Goal: Navigation & Orientation: Find specific page/section

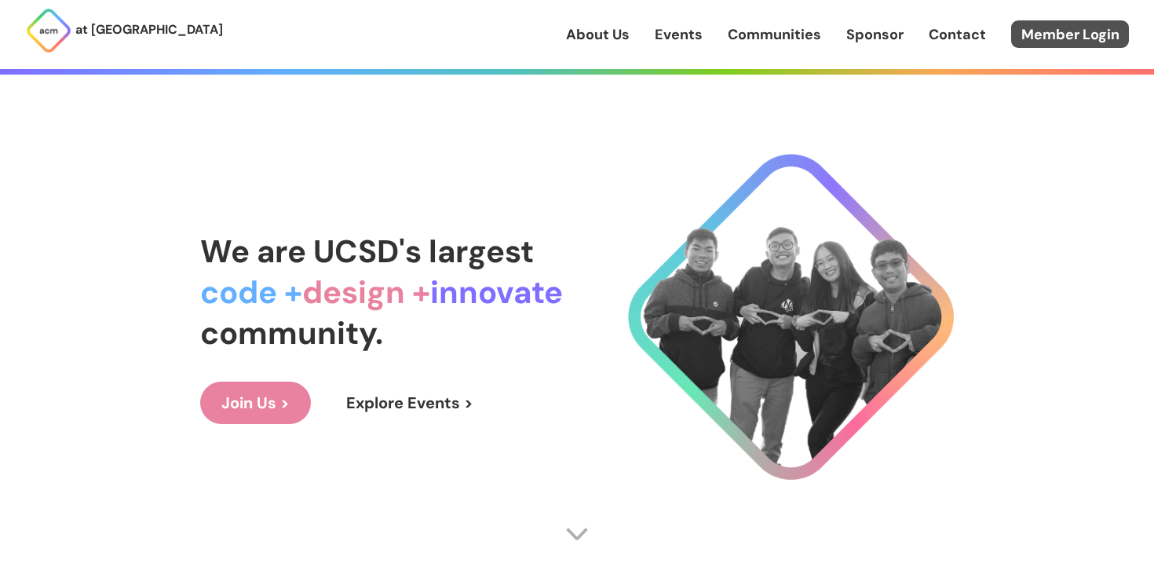
click at [1060, 37] on link "Member Login" at bounding box center [1070, 33] width 118 height 27
click at [1075, 37] on link "Member Login" at bounding box center [1070, 33] width 118 height 27
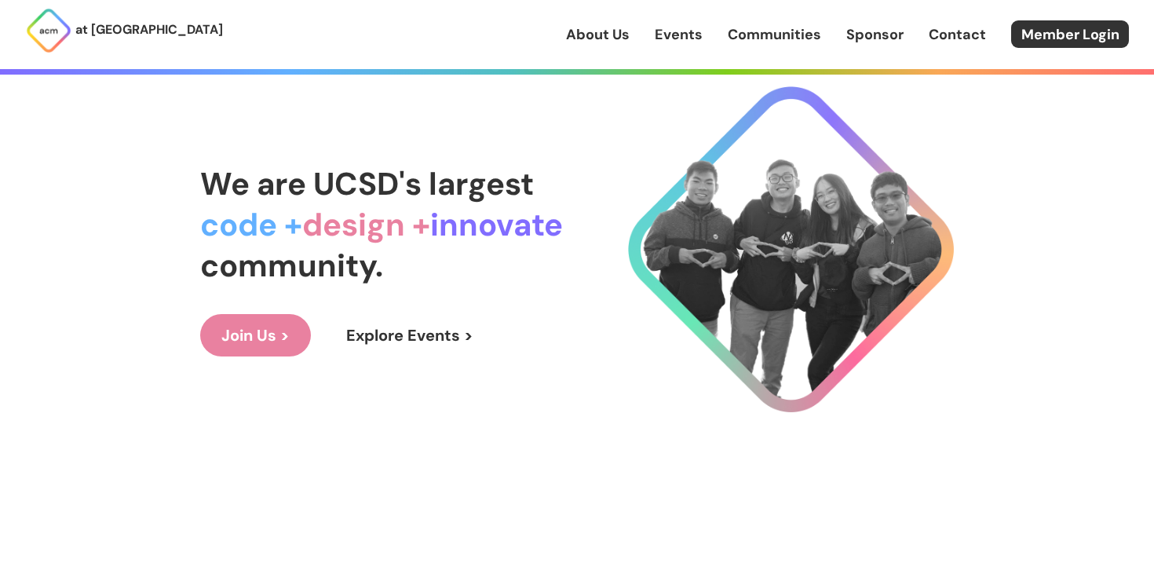
scroll to position [72, 0]
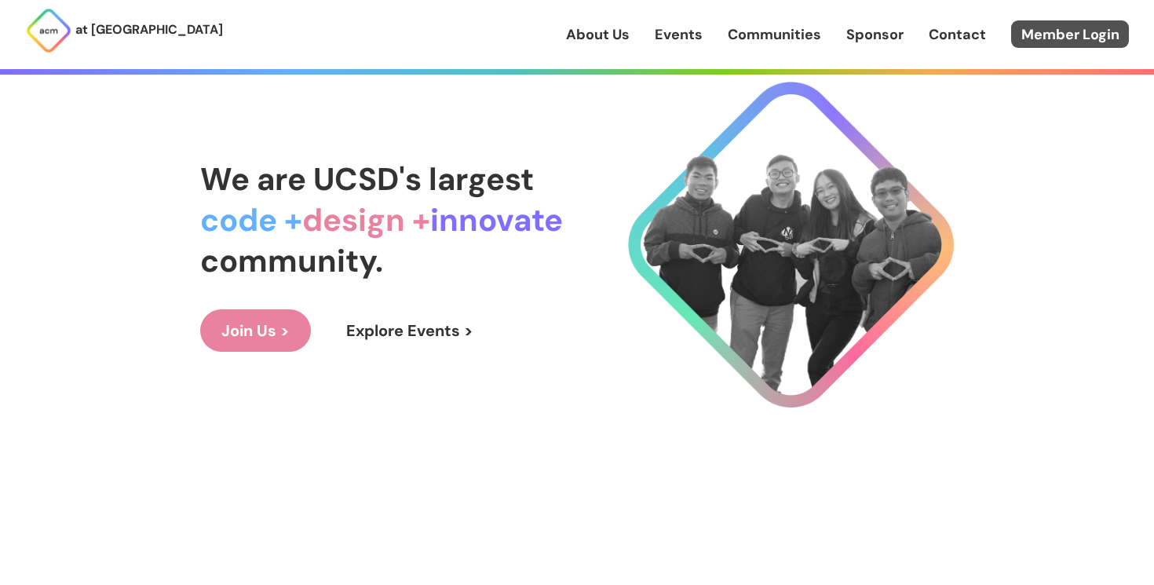
click at [1052, 26] on link "Member Login" at bounding box center [1070, 33] width 118 height 27
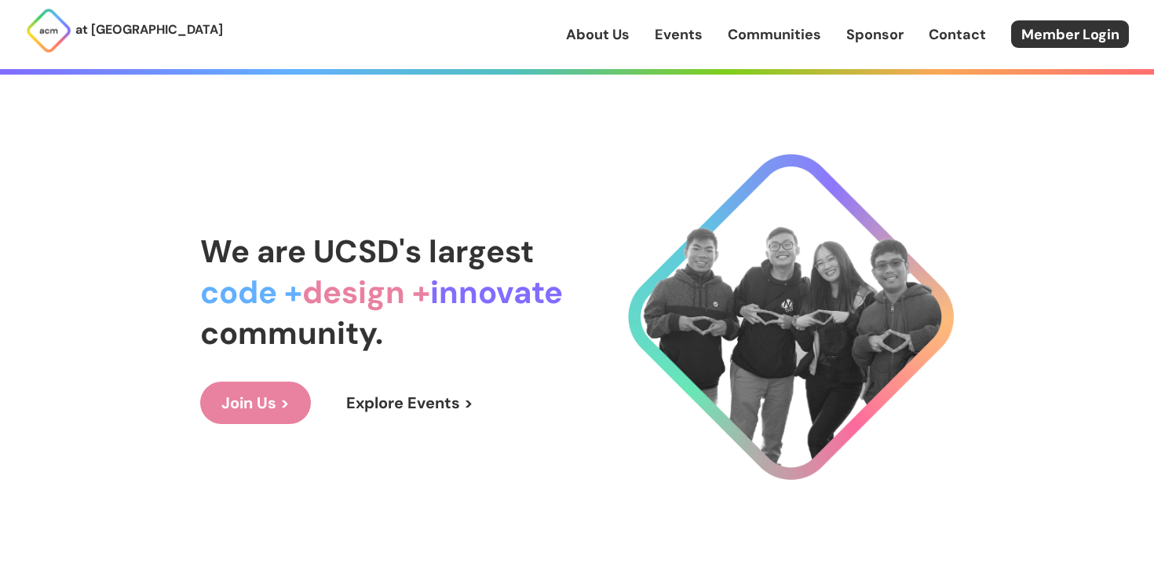
scroll to position [72, 0]
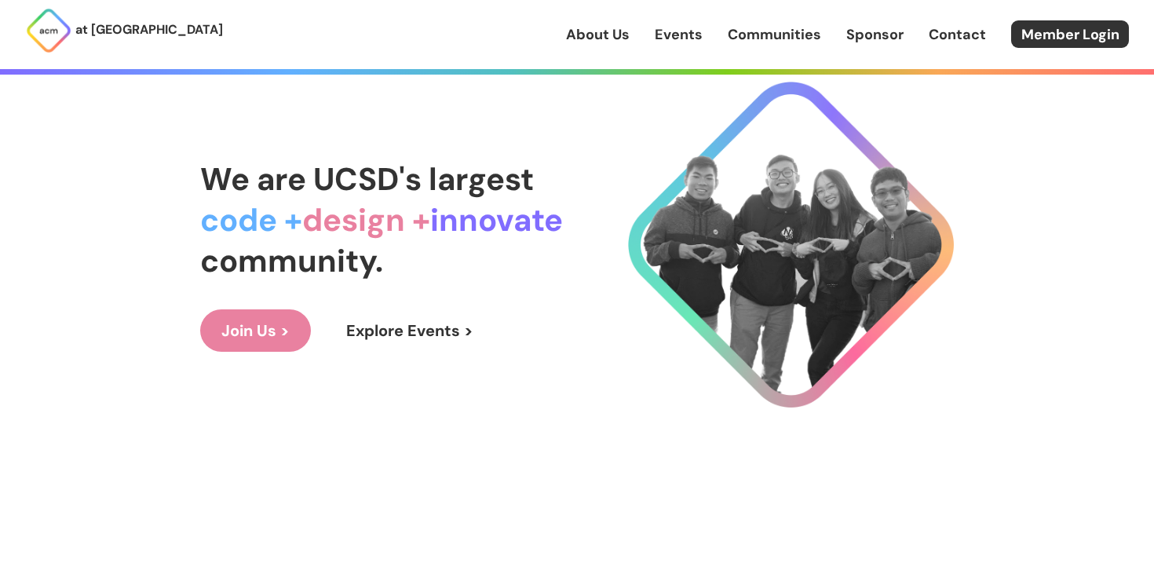
click at [269, 330] on link "Join Us >" at bounding box center [255, 330] width 111 height 42
click at [223, 312] on link "Join Us >" at bounding box center [255, 330] width 111 height 42
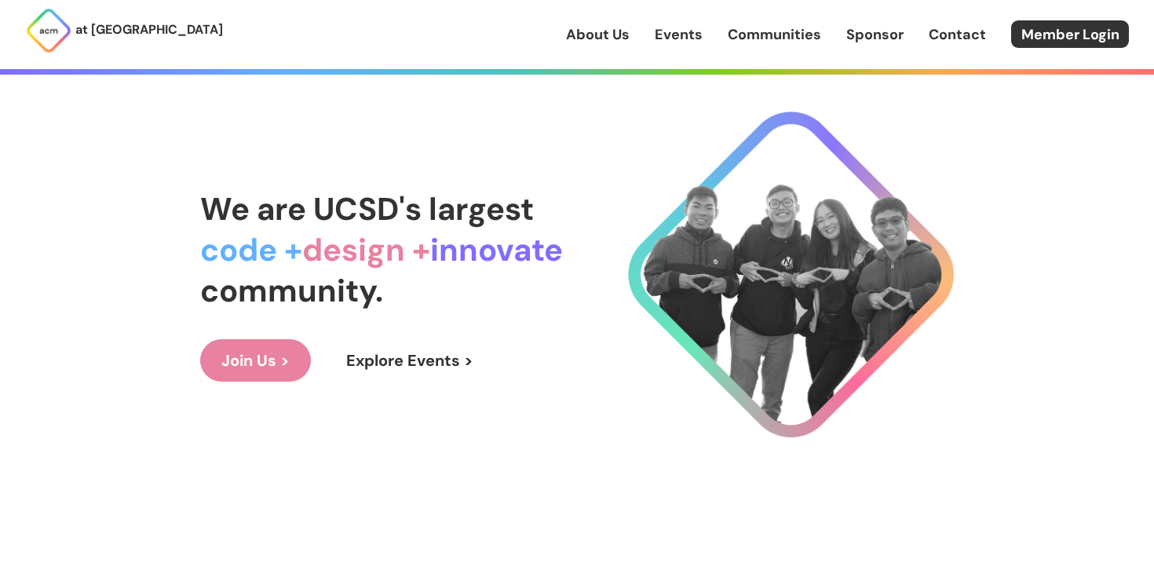
scroll to position [0, 0]
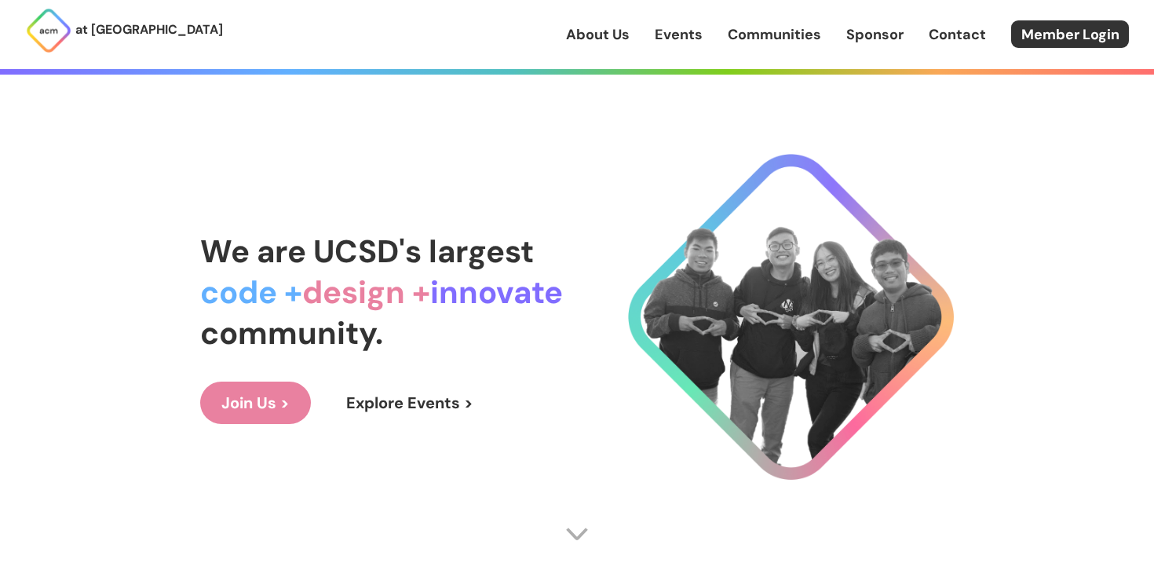
click at [833, 41] on div "About Us Events Communities Sponsor Contact Member Login" at bounding box center [860, 33] width 588 height 27
click at [859, 41] on link "Sponsor" at bounding box center [874, 34] width 57 height 20
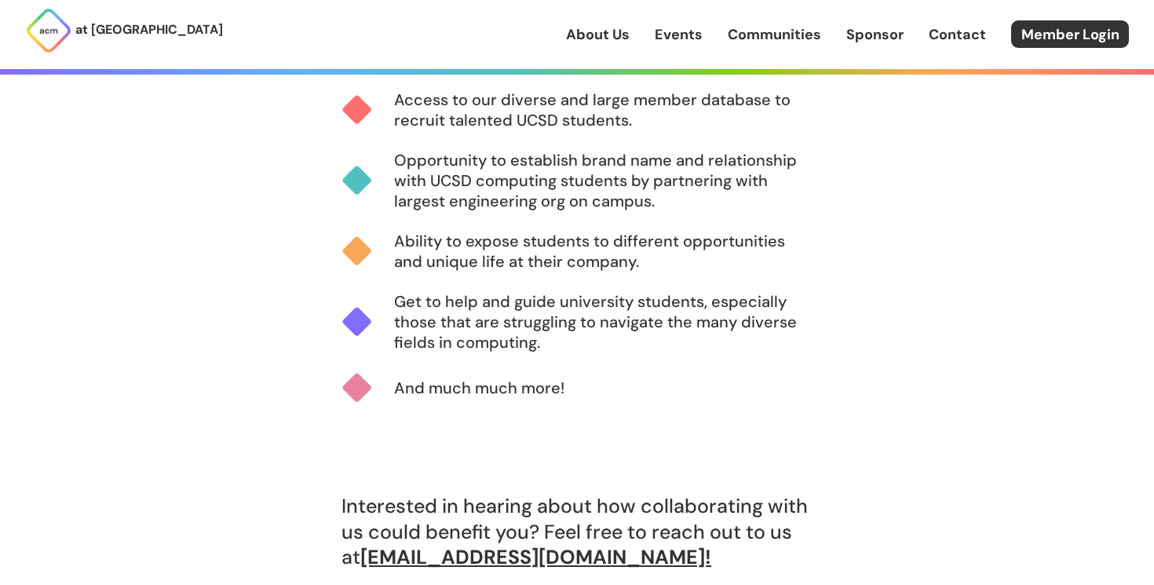
scroll to position [950, 0]
